Goal: Information Seeking & Learning: Learn about a topic

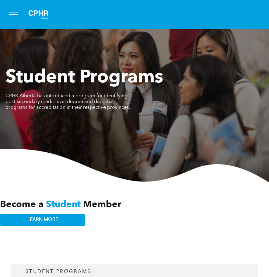
click at [16, 16] on button "menu" at bounding box center [13, 15] width 16 height 16
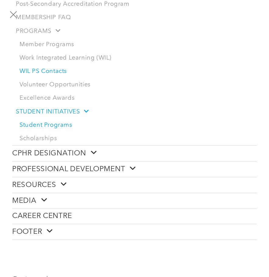
scroll to position [120, 0]
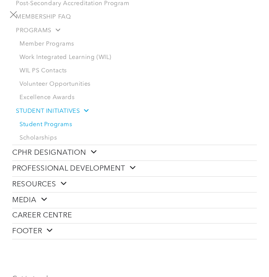
click at [132, 168] on span at bounding box center [130, 168] width 11 height 8
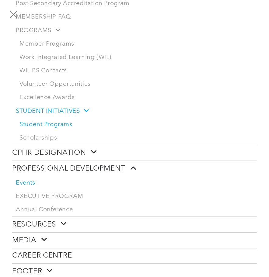
click at [31, 185] on span "Events" at bounding box center [25, 183] width 19 height 7
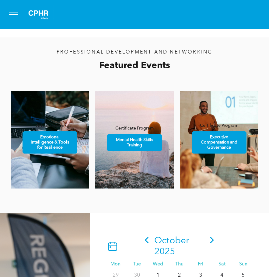
scroll to position [332, 0]
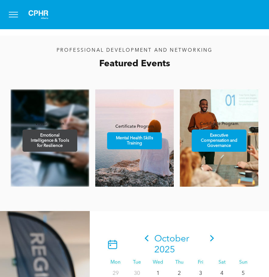
click at [64, 143] on span "Emotional Intelligence & Tools for Resilience" at bounding box center [49, 141] width 53 height 22
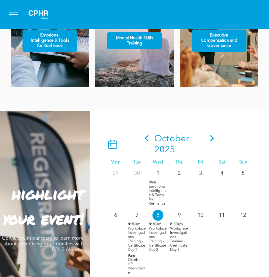
scroll to position [416, 0]
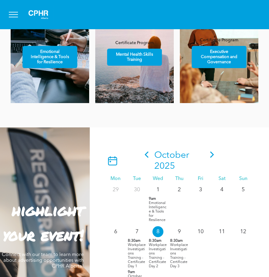
click at [213, 153] on icon at bounding box center [212, 155] width 9 height 6
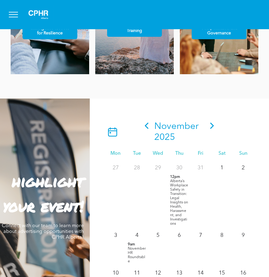
scroll to position [404, 0]
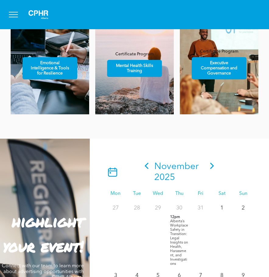
click at [210, 165] on icon at bounding box center [212, 166] width 9 height 6
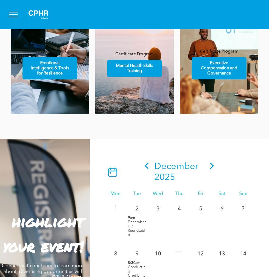
click at [211, 167] on icon at bounding box center [212, 166] width 4 height 6
click at [213, 165] on icon at bounding box center [212, 166] width 9 height 6
click at [149, 167] on icon at bounding box center [146, 166] width 9 height 6
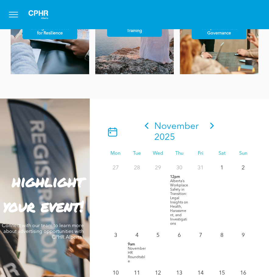
scroll to position [360, 0]
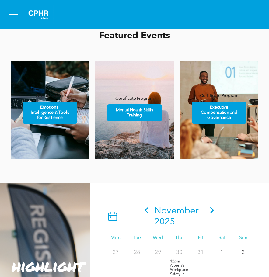
click at [210, 210] on icon at bounding box center [212, 210] width 9 height 6
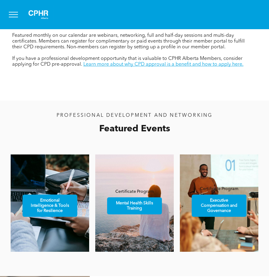
scroll to position [268, 0]
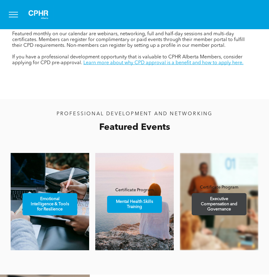
click at [214, 214] on span "Executive Compensation and Governance" at bounding box center [219, 205] width 53 height 22
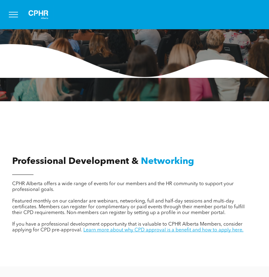
scroll to position [0, 0]
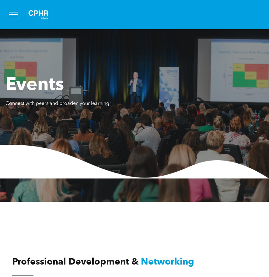
click at [13, 13] on button "menu" at bounding box center [13, 15] width 16 height 16
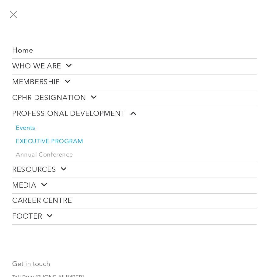
click at [40, 142] on span "EXECUTIVE PROGRAM" at bounding box center [49, 141] width 67 height 7
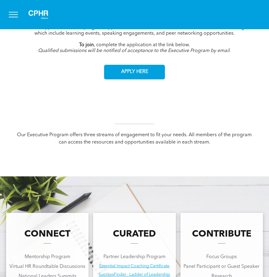
scroll to position [302, 0]
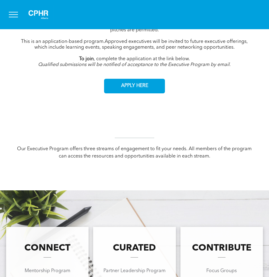
click at [15, 15] on button "menu" at bounding box center [13, 15] width 16 height 16
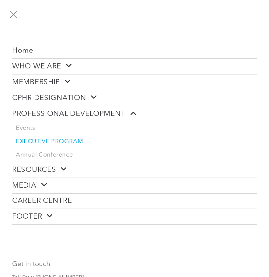
click at [64, 168] on span at bounding box center [61, 169] width 11 height 8
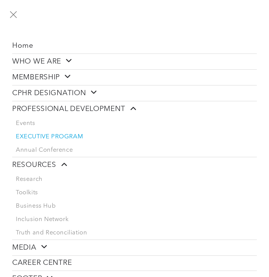
scroll to position [0, 0]
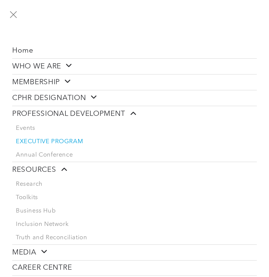
click at [86, 111] on span "PROFESSIONAL DEVELOPMENT" at bounding box center [74, 113] width 124 height 9
click at [94, 97] on span at bounding box center [91, 97] width 11 height 8
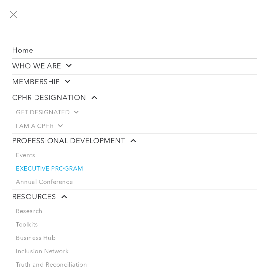
click at [68, 83] on span at bounding box center [65, 82] width 11 height 8
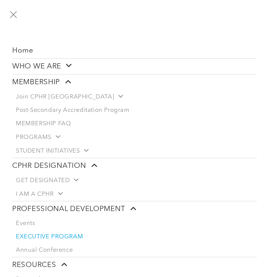
click at [69, 64] on span at bounding box center [66, 66] width 11 height 8
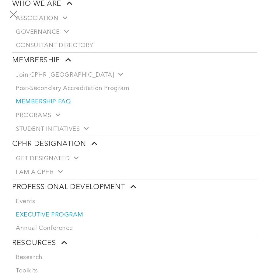
scroll to position [85, 0]
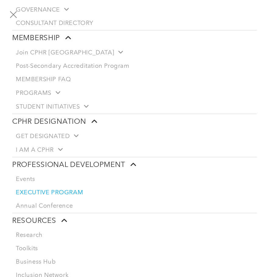
click at [60, 162] on span "PROFESSIONAL DEVELOPMENT" at bounding box center [74, 164] width 124 height 9
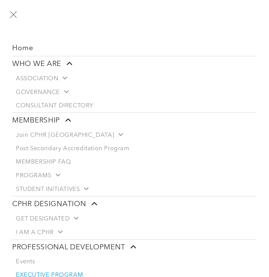
scroll to position [0, 0]
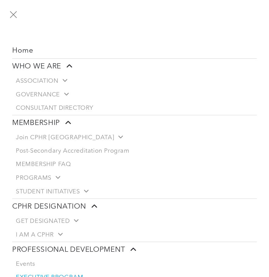
click at [14, 12] on button "menu" at bounding box center [13, 15] width 16 height 16
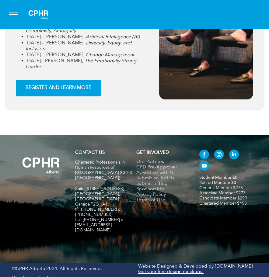
scroll to position [953, 0]
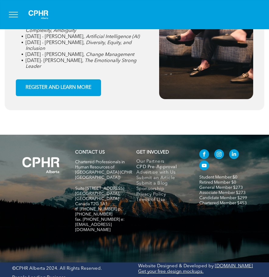
click at [155, 170] on span "CPD Pre-Approval" at bounding box center [156, 167] width 41 height 5
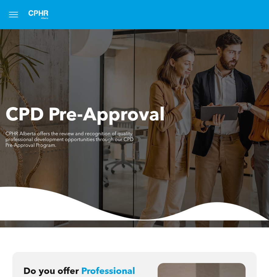
click at [10, 13] on button "menu" at bounding box center [13, 15] width 16 height 16
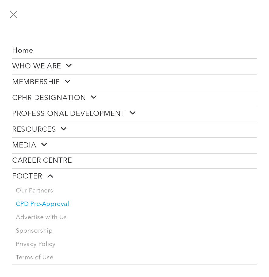
click at [130, 111] on span at bounding box center [130, 113] width 11 height 8
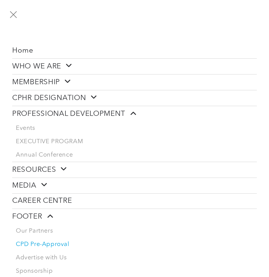
click at [60, 164] on link "RESOURCES" at bounding box center [134, 170] width 245 height 16
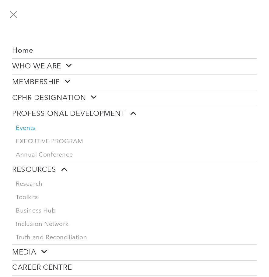
click at [30, 128] on span "Events" at bounding box center [25, 128] width 19 height 7
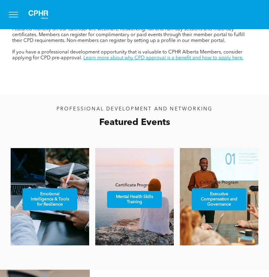
scroll to position [286, 0]
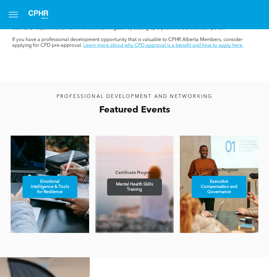
click at [147, 189] on span "Mental Health Skills Training" at bounding box center [134, 187] width 53 height 16
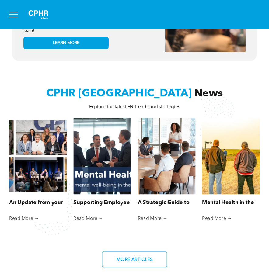
scroll to position [342, 0]
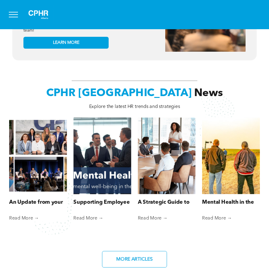
click at [90, 216] on link "Read More →" at bounding box center [102, 219] width 58 height 6
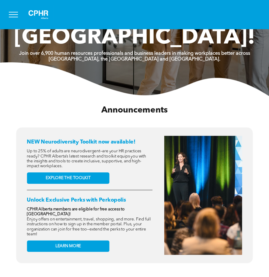
scroll to position [158, 0]
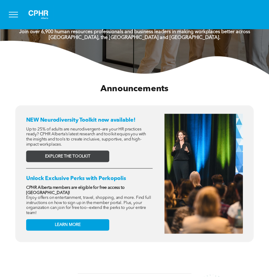
click at [72, 154] on span "EXPLORE THE TOOLKIT" at bounding box center [67, 156] width 45 height 5
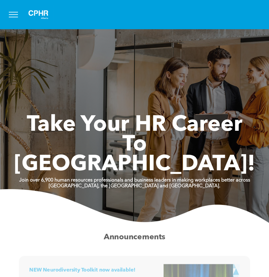
scroll to position [0, 0]
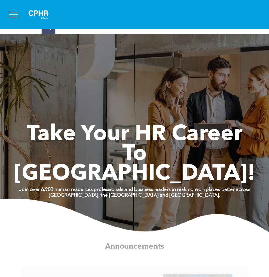
click at [14, 12] on span "menu" at bounding box center [13, 12] width 9 height 1
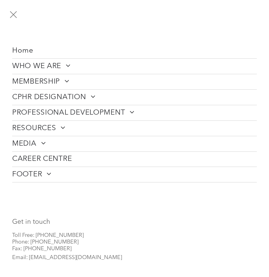
click at [130, 109] on span at bounding box center [129, 111] width 9 height 7
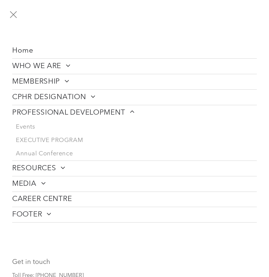
click at [130, 109] on span at bounding box center [129, 111] width 9 height 7
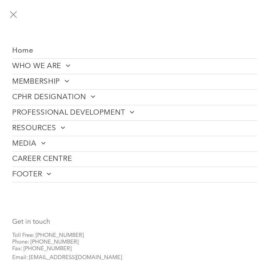
click at [12, 13] on span "menu" at bounding box center [13, 14] width 7 height 7
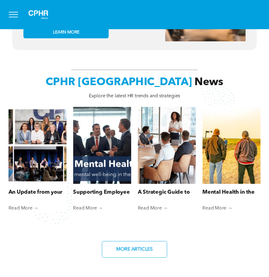
scroll to position [361, 0]
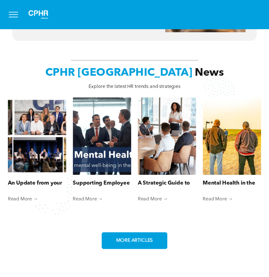
click at [132, 235] on span "MORE ARTICLES" at bounding box center [134, 241] width 41 height 12
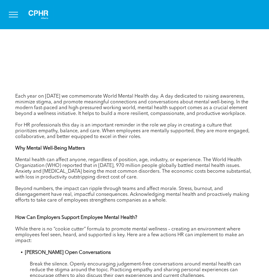
scroll to position [193, 0]
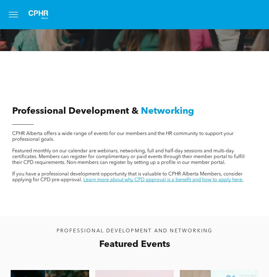
scroll to position [154, 0]
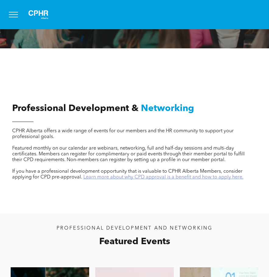
click at [140, 178] on link "Learn more about why CPD approval is a benefit and how to apply here." at bounding box center [163, 177] width 160 height 5
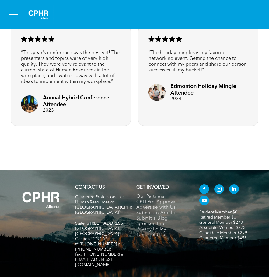
scroll to position [918, 0]
